Goal: Task Accomplishment & Management: Manage account settings

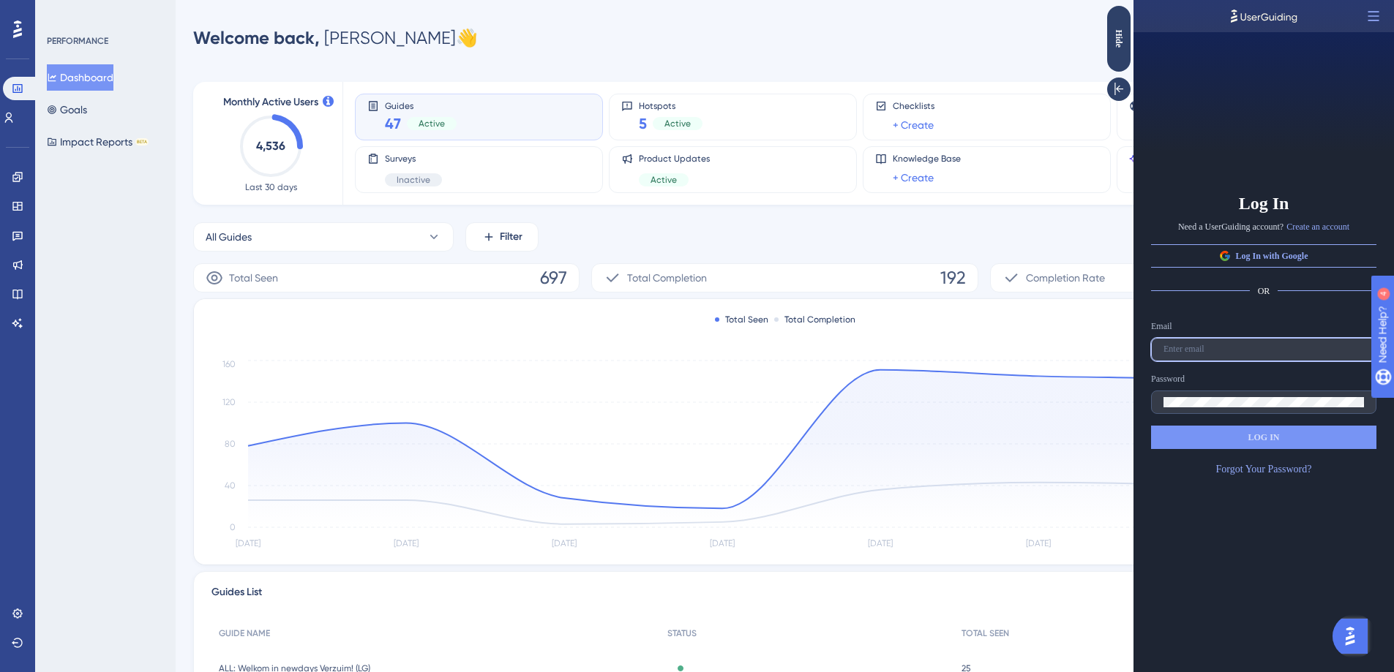
type input "[PERSON_NAME][EMAIL_ADDRESS][PERSON_NAME][DOMAIN_NAME]"
click at [1288, 443] on button "LOG IN" at bounding box center [1263, 437] width 225 height 23
